Goal: Task Accomplishment & Management: Complete application form

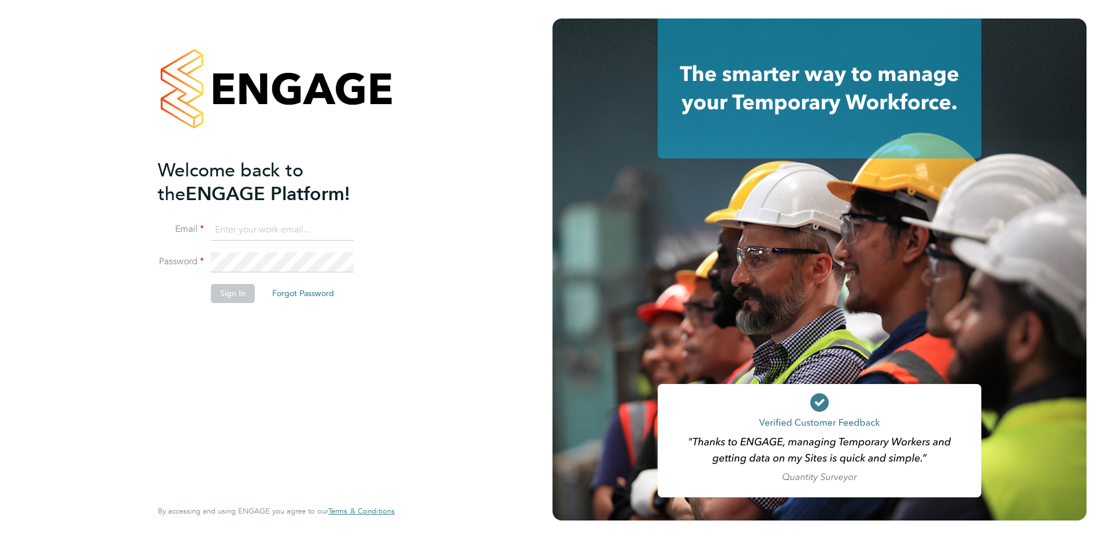
type input "[PERSON_NAME][EMAIL_ADDRESS][PERSON_NAME][DOMAIN_NAME]"
click at [235, 296] on button "Sign In" at bounding box center [233, 293] width 44 height 18
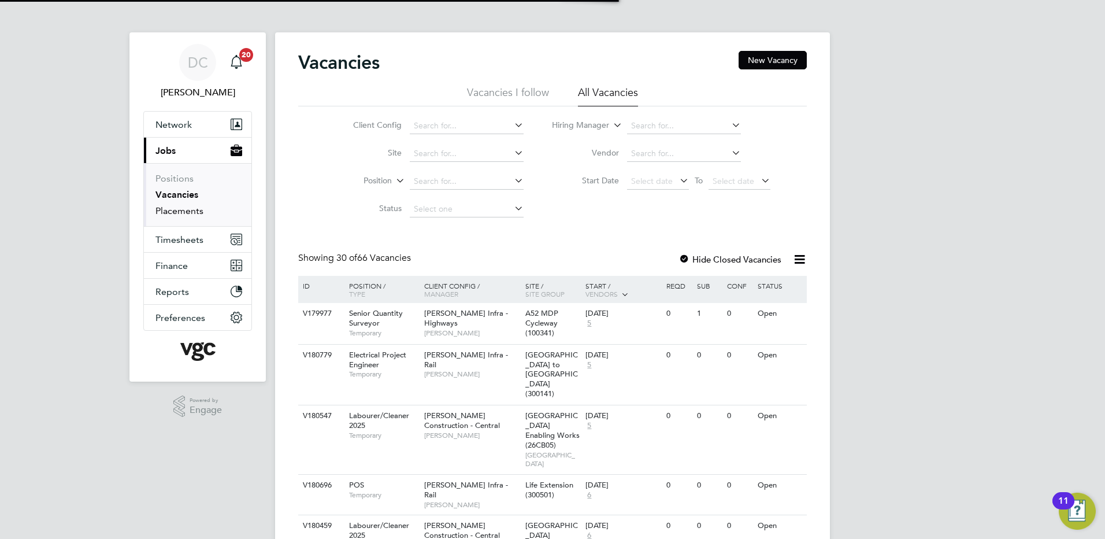
click at [181, 207] on link "Placements" at bounding box center [179, 210] width 48 height 11
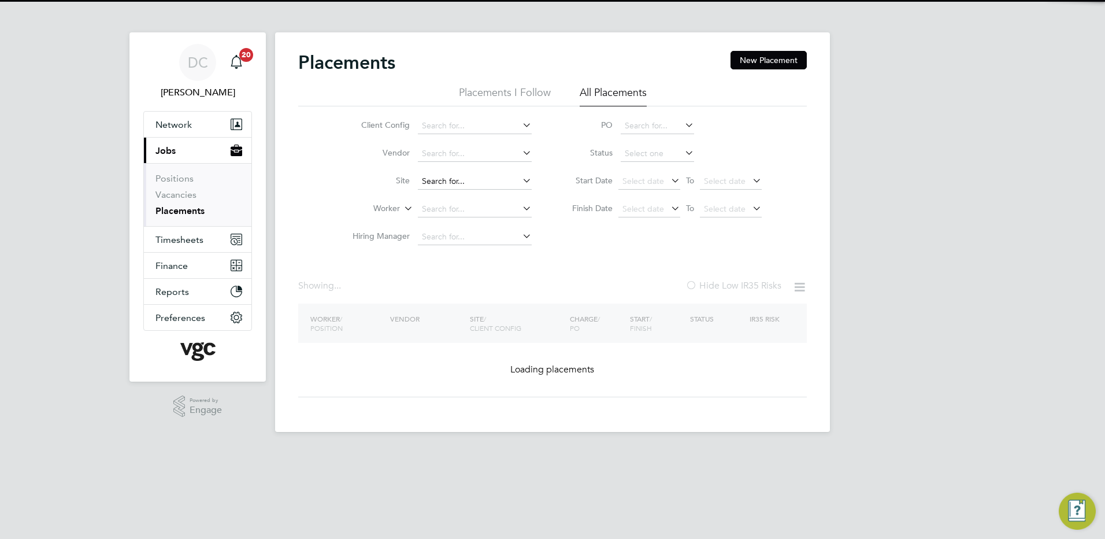
click at [443, 183] on input at bounding box center [475, 181] width 114 height 16
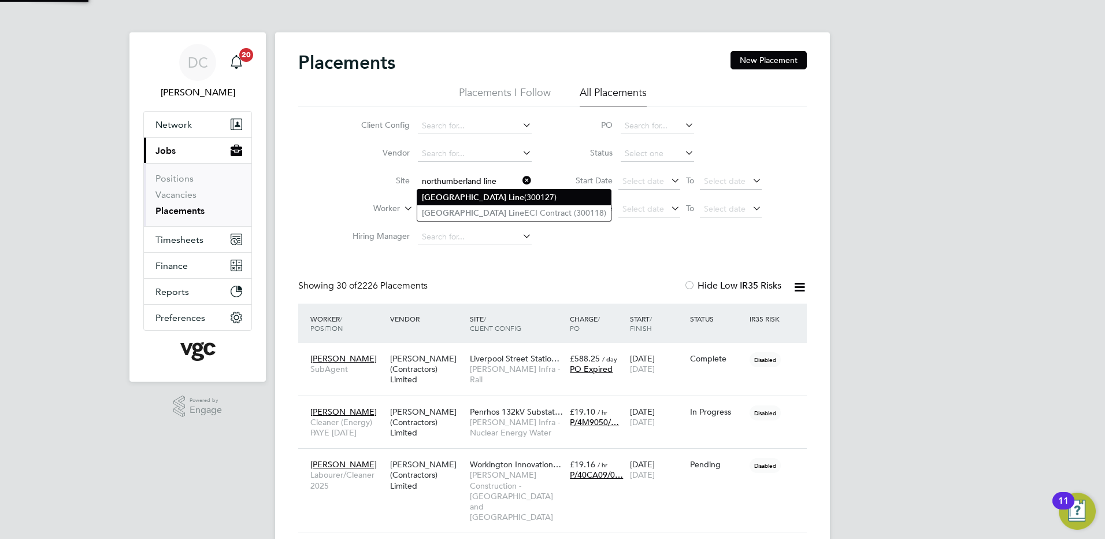
click at [447, 194] on b "Northumberland" at bounding box center [464, 197] width 84 height 10
type input "Northumberland Line (300127)"
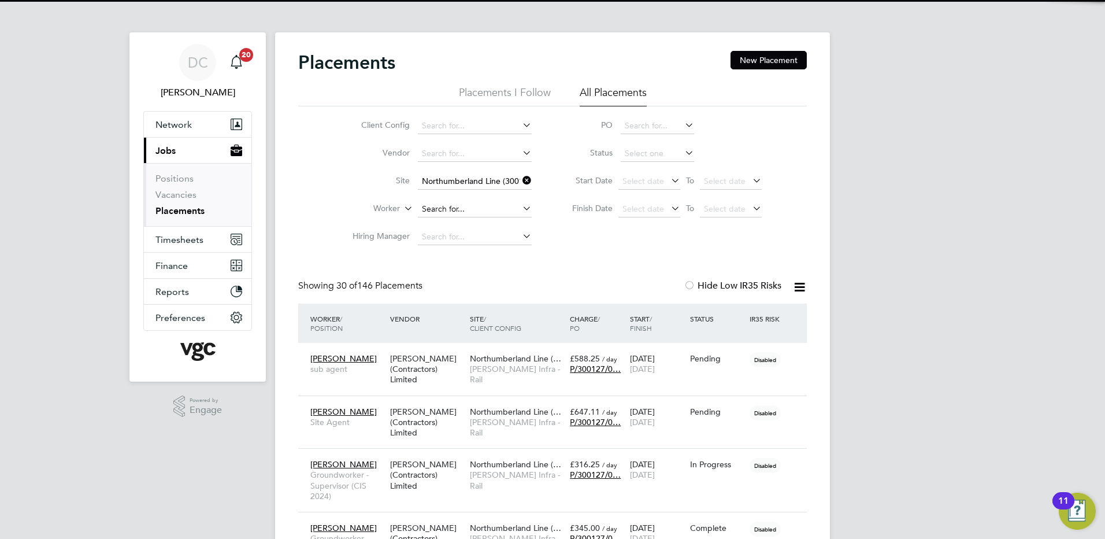
click at [449, 204] on input at bounding box center [475, 209] width 114 height 16
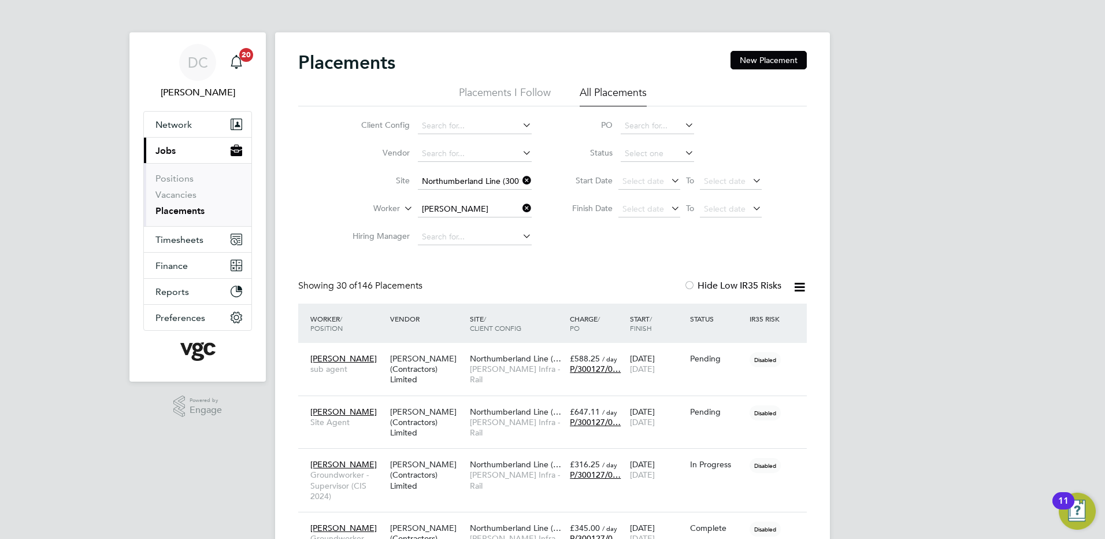
click at [469, 272] on li "Matthew Gray" at bounding box center [488, 272] width 143 height 16
type input "Matthew Gray"
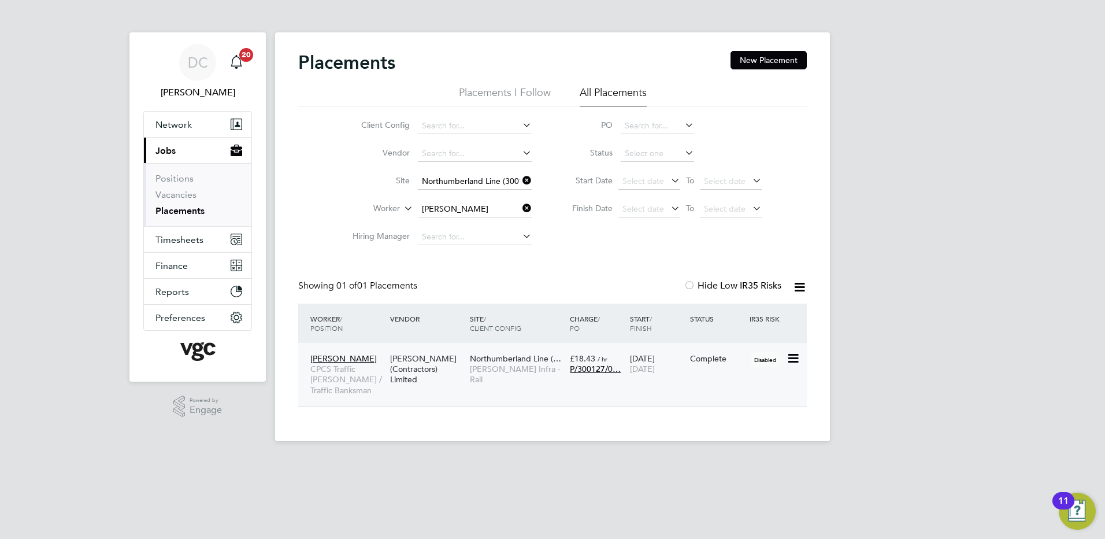
click at [501, 365] on span "Morgan Sindall Infra - Rail" at bounding box center [517, 374] width 94 height 21
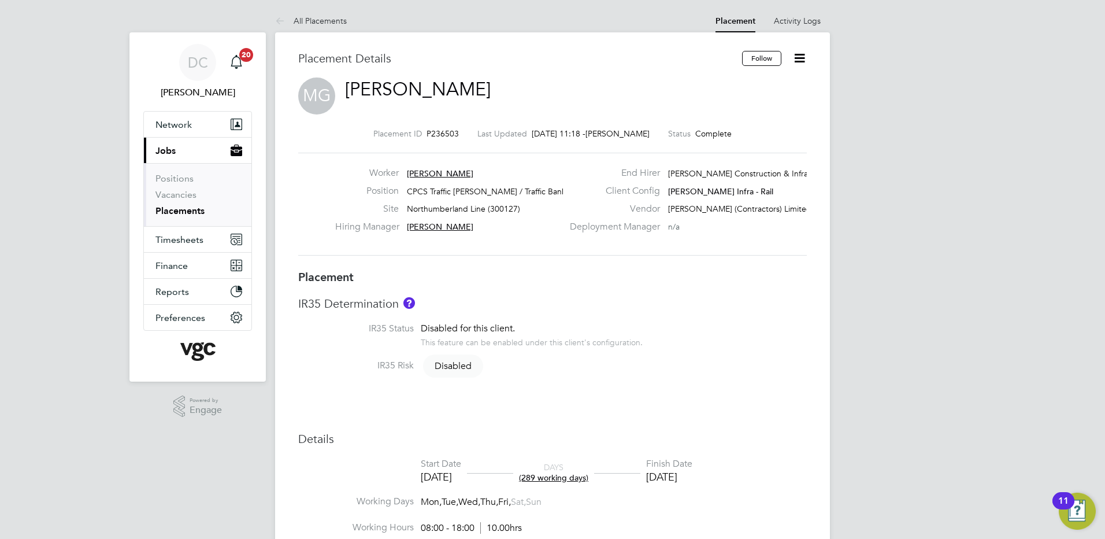
click at [798, 56] on icon at bounding box center [799, 58] width 14 height 14
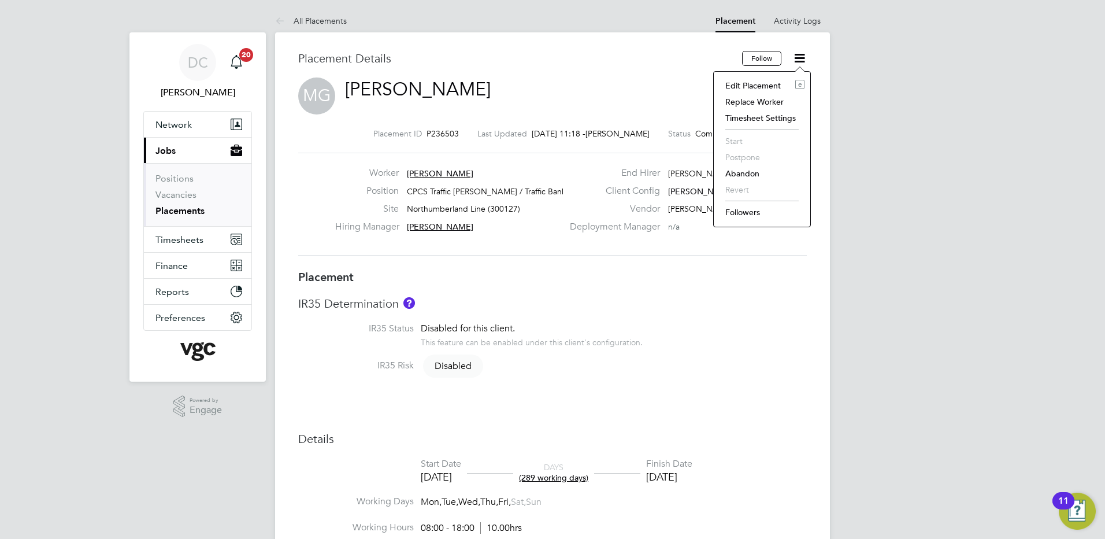
click at [763, 86] on li "Edit Placement e" at bounding box center [762, 85] width 85 height 16
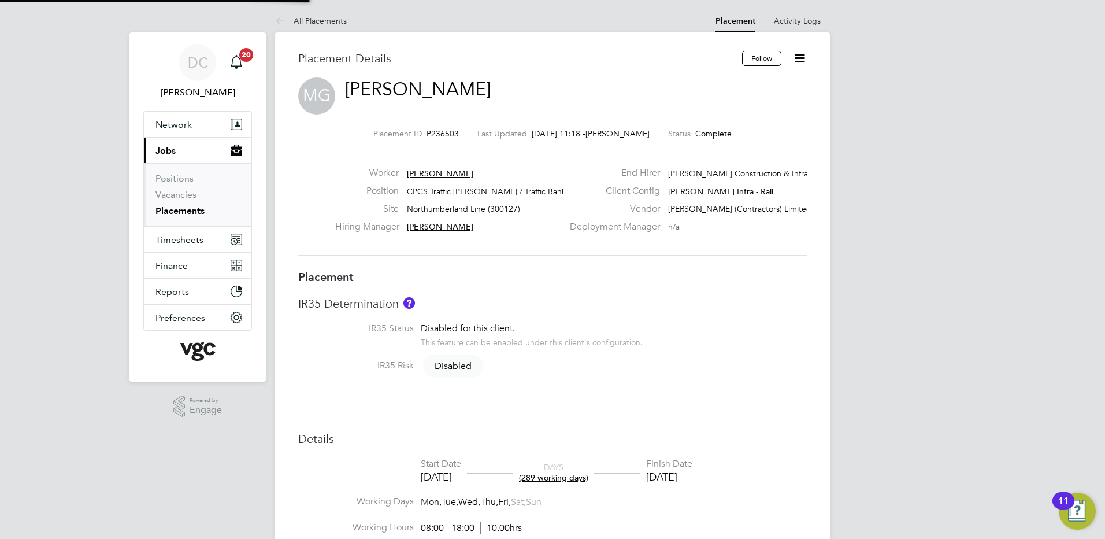
type input "Neil Roughley"
type input "Ausra Dedejeva"
type input "14 Aug 2024"
type input "22 Sep 2025"
type input "08:00"
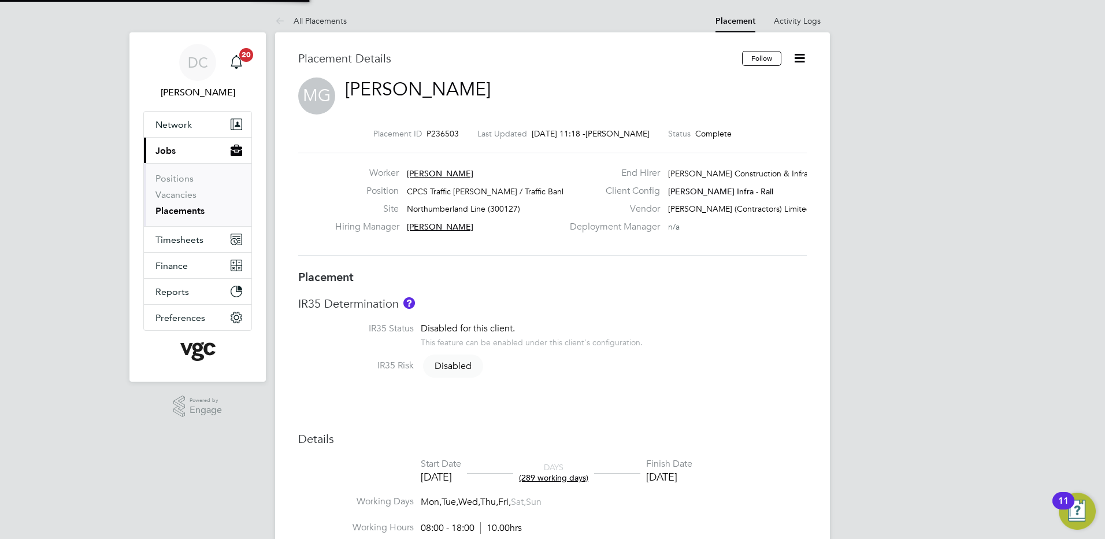
type input "18:00"
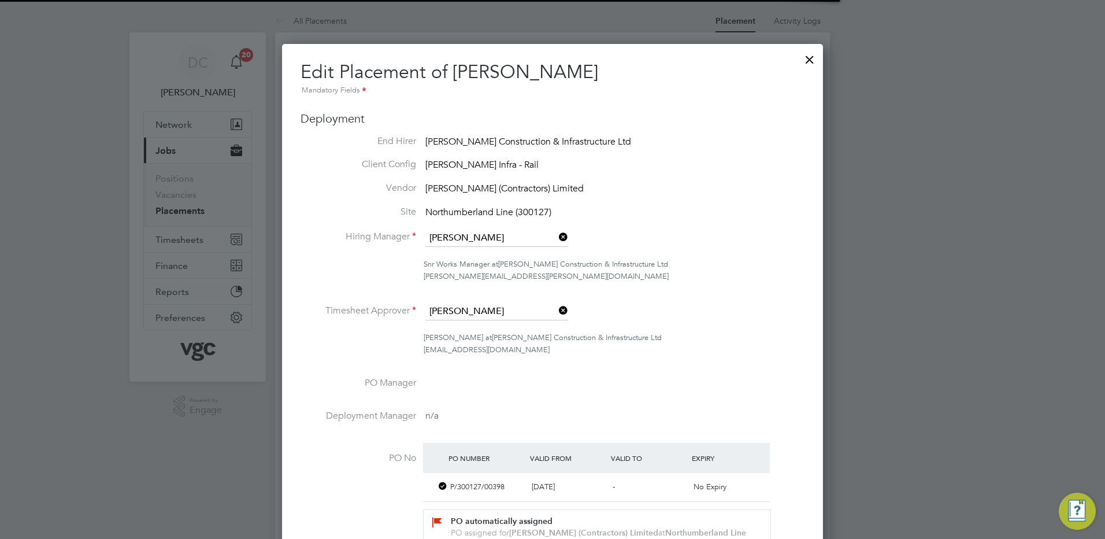
click at [886, 460] on div at bounding box center [552, 269] width 1105 height 539
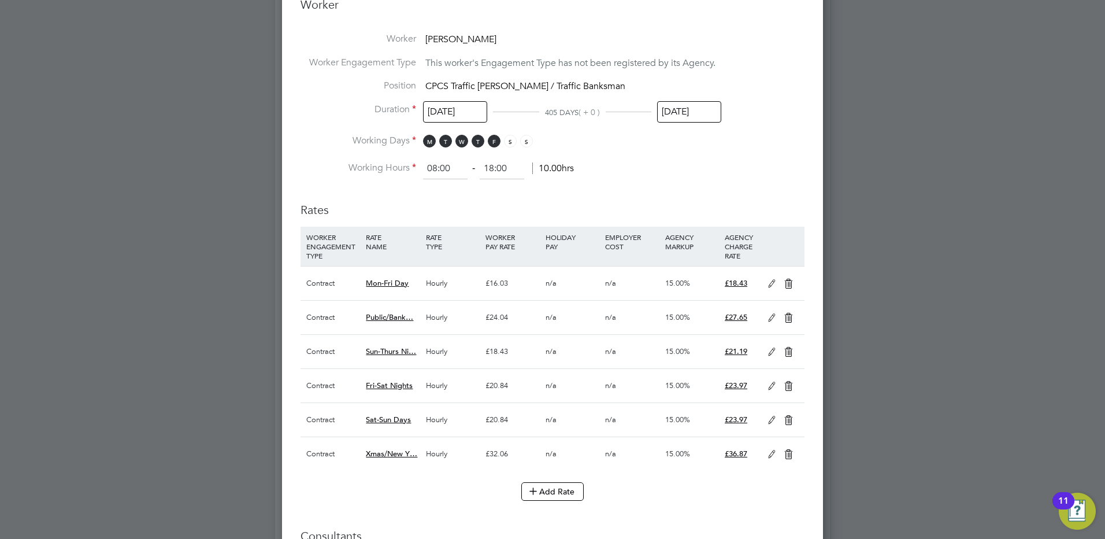
click at [708, 110] on input "22 Sep 2025" at bounding box center [689, 111] width 64 height 21
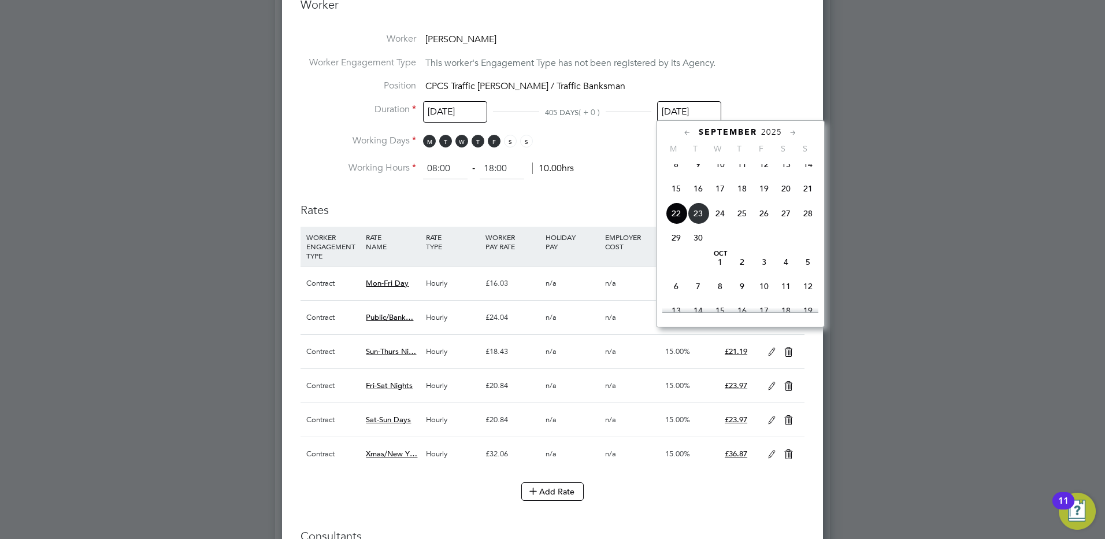
click at [792, 131] on icon at bounding box center [793, 133] width 11 height 13
click at [744, 165] on span "Jan 1" at bounding box center [742, 154] width 22 height 22
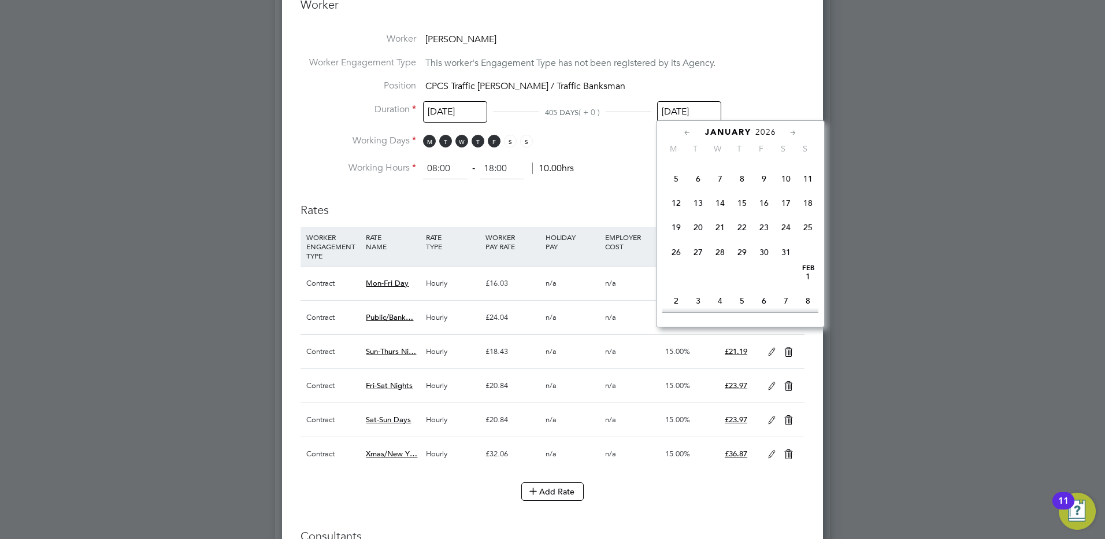
type input "01 Jan 2026"
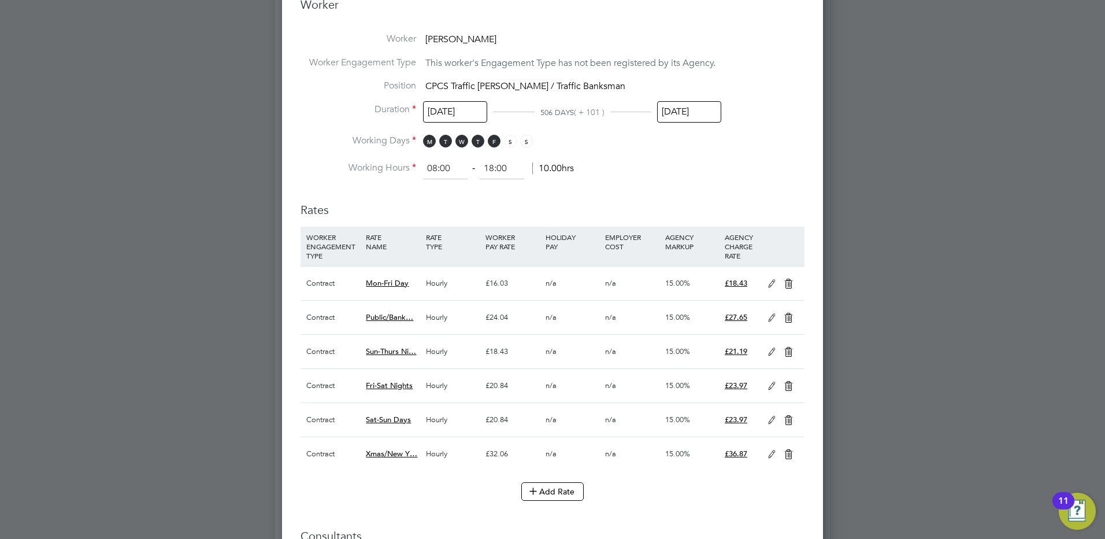
click at [918, 249] on div at bounding box center [552, 269] width 1105 height 539
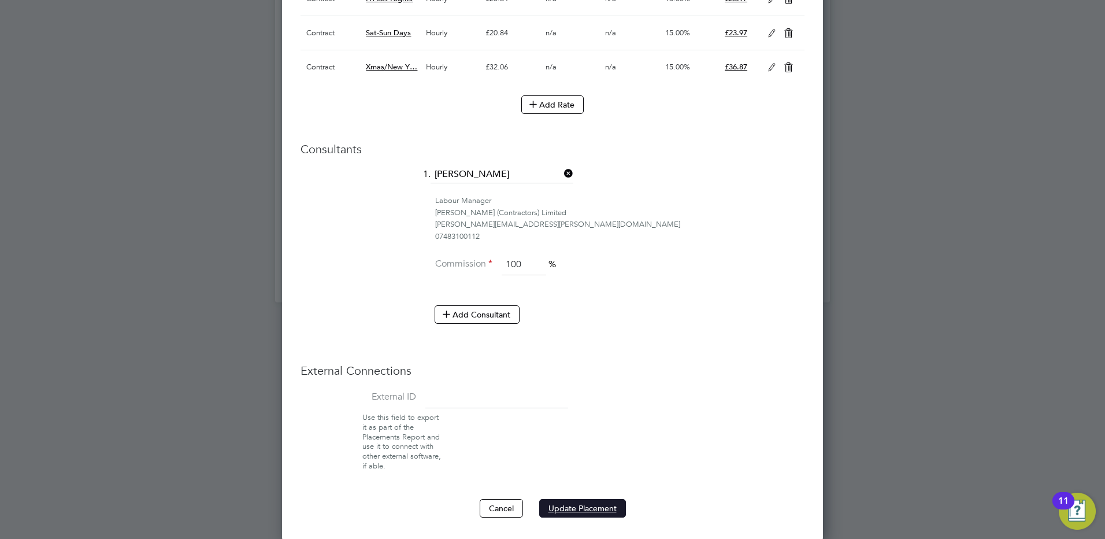
click at [605, 504] on button "Update Placement" at bounding box center [582, 508] width 87 height 18
